Goal: Information Seeking & Learning: Learn about a topic

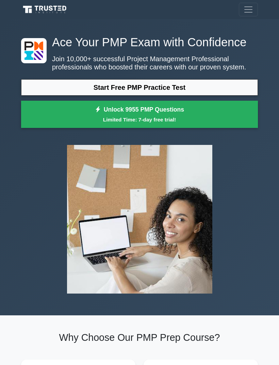
click at [211, 96] on link "Start Free PMP Practice Test" at bounding box center [139, 87] width 237 height 16
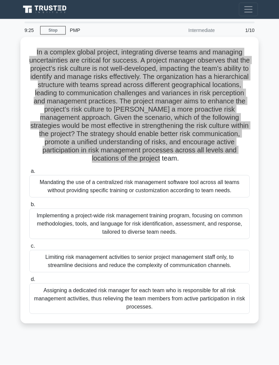
scroll to position [6, 0]
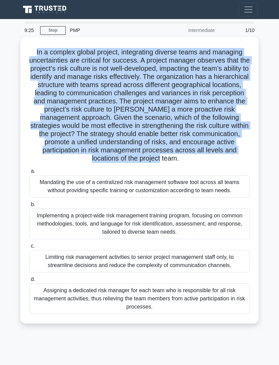
click at [53, 196] on div "Mandating the use of a centralized risk management software tool across all tea…" at bounding box center [139, 186] width 221 height 22
click at [29, 174] on input "a. Mandating the use of a centralized risk management software tool across all …" at bounding box center [29, 171] width 0 height 4
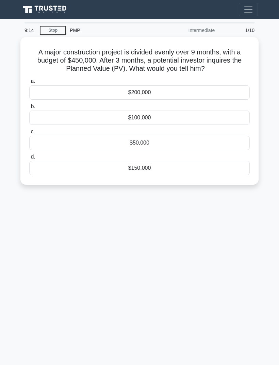
click at [155, 212] on div "9:14 Stop PMP Intermediate 1/10 A major construction project is divided evenly …" at bounding box center [139, 192] width 245 height 340
click at [154, 203] on div "9:14 Stop PMP Intermediate 1/10 A major construction project is divided evenly …" at bounding box center [139, 192] width 245 height 340
click at [53, 26] on link "Stop" at bounding box center [53, 30] width 26 height 9
